Goal: Task Accomplishment & Management: Manage account settings

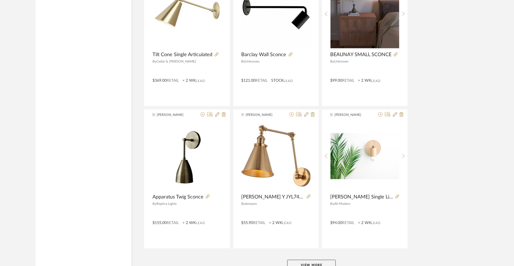
scroll to position [1339, 0]
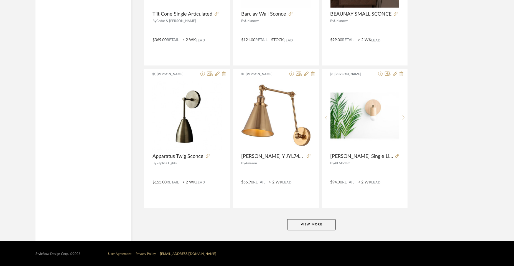
click at [314, 223] on button "View More" at bounding box center [311, 224] width 49 height 11
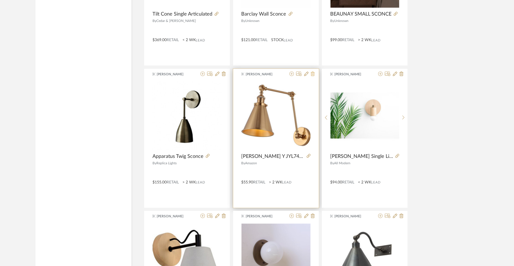
click at [313, 74] on icon at bounding box center [313, 74] width 4 height 4
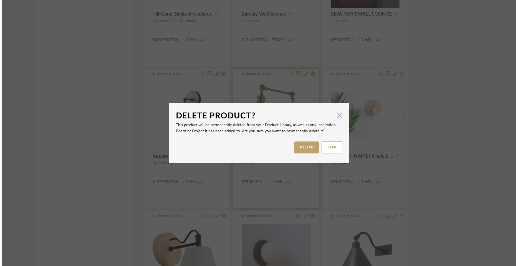
scroll to position [0, 0]
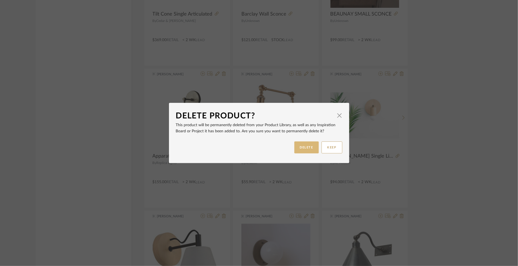
click at [304, 146] on button "DELETE" at bounding box center [306, 147] width 24 height 12
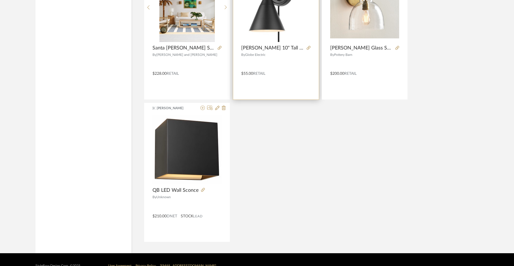
scroll to position [2727, 0]
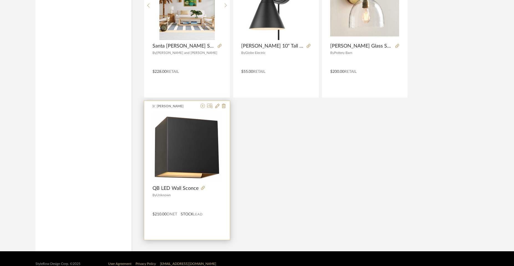
click at [176, 145] on div at bounding box center [187, 150] width 69 height 74
click at [203, 186] on icon at bounding box center [203, 188] width 4 height 4
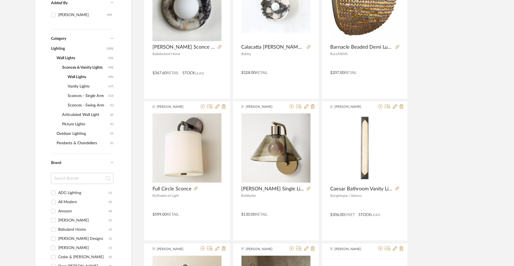
scroll to position [173, 0]
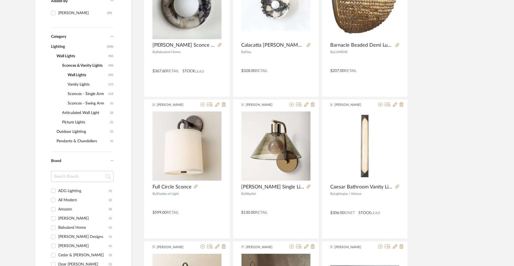
click at [80, 73] on span "Wall Lights" at bounding box center [87, 74] width 39 height 9
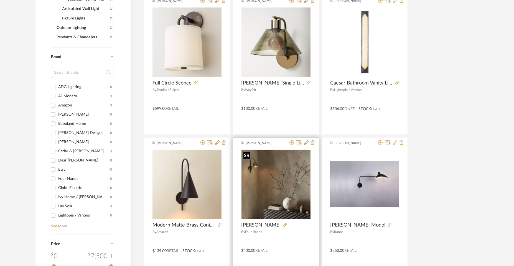
scroll to position [138, 0]
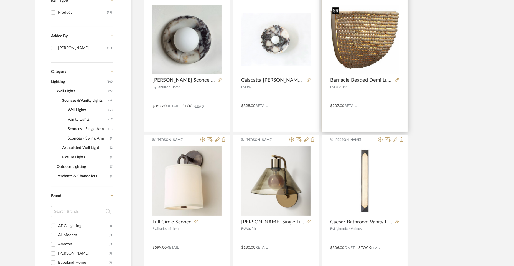
click at [370, 45] on img "0" at bounding box center [364, 39] width 69 height 69
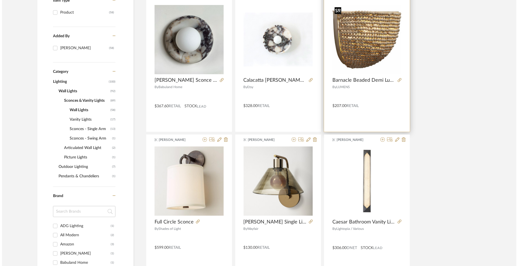
scroll to position [0, 0]
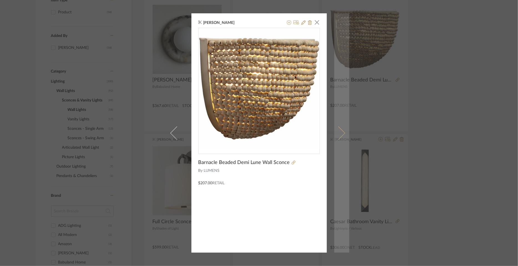
click at [340, 134] on span at bounding box center [338, 132] width 13 height 13
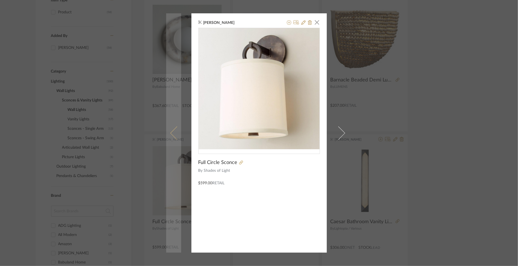
click at [170, 134] on span at bounding box center [176, 132] width 13 height 13
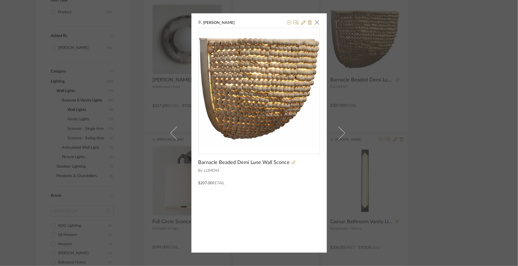
click at [369, 26] on div "[PERSON_NAME] × Barnacle Beaded Demi Lune Wall Sconce By LUMENS $207.00 Retail" at bounding box center [259, 133] width 518 height 266
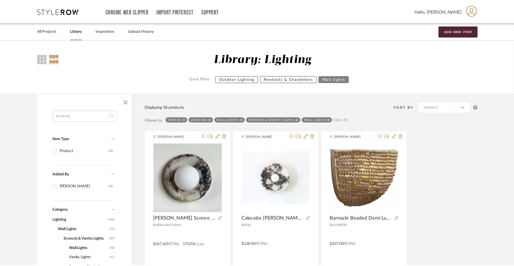
scroll to position [138, 0]
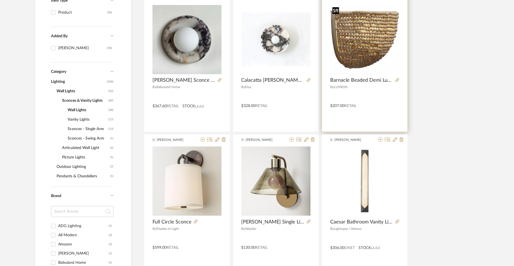
click at [354, 52] on img "0" at bounding box center [364, 39] width 69 height 69
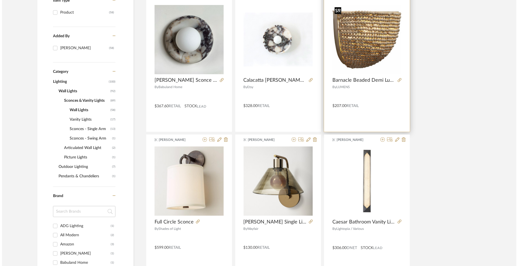
scroll to position [0, 0]
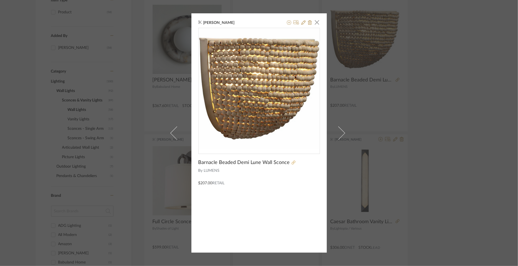
click at [292, 161] on icon at bounding box center [294, 162] width 4 height 4
click at [315, 21] on span "button" at bounding box center [317, 22] width 11 height 11
